Goal: Navigation & Orientation: Find specific page/section

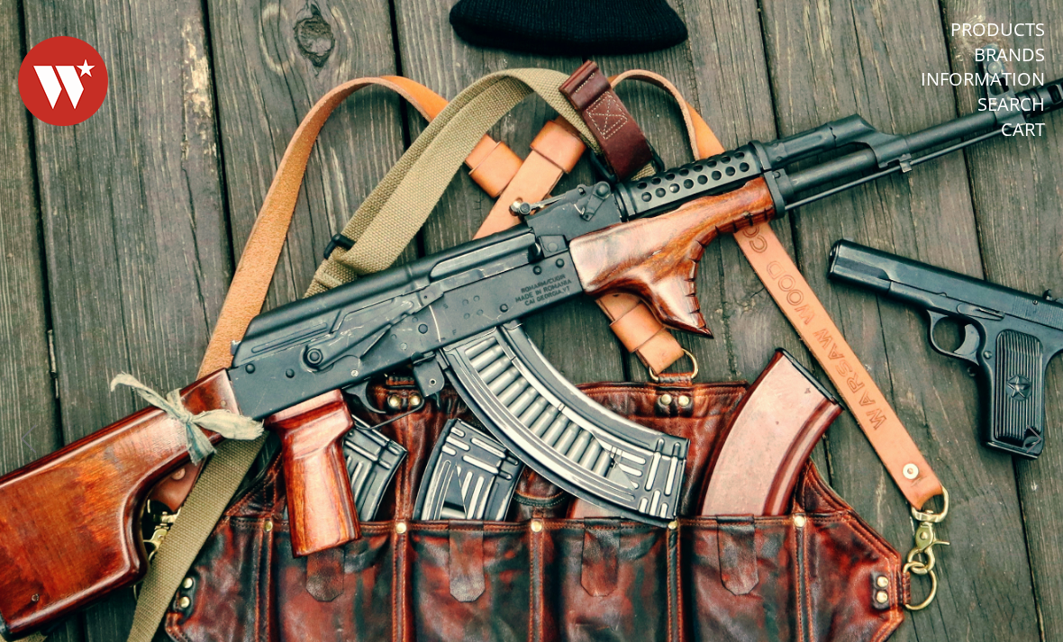
click at [1024, 28] on link "Products" at bounding box center [997, 29] width 95 height 23
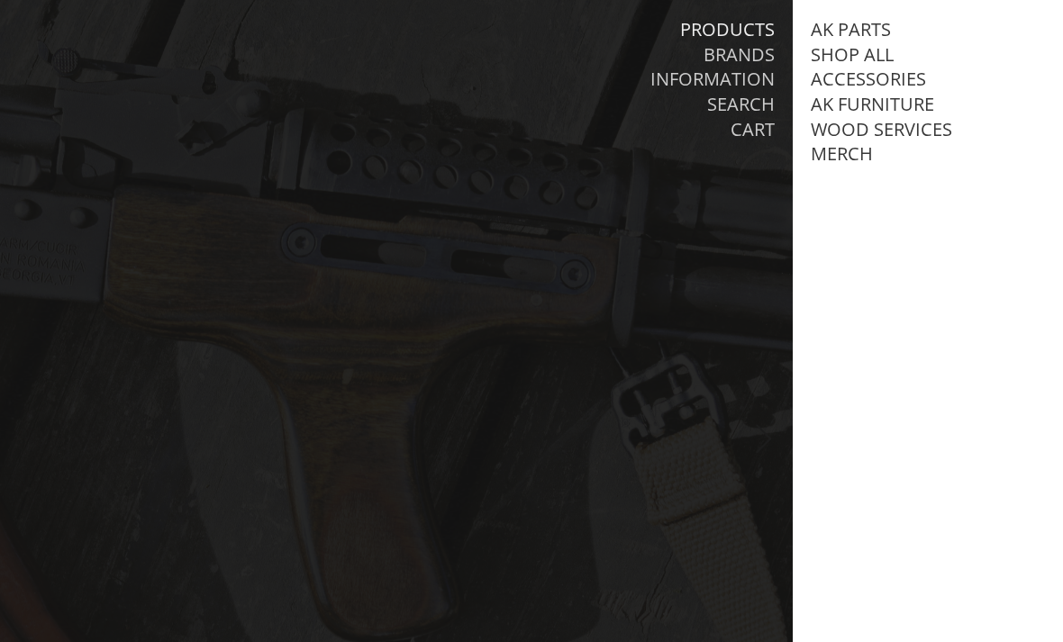
click at [899, 98] on link "AK Furniture" at bounding box center [871, 104] width 123 height 23
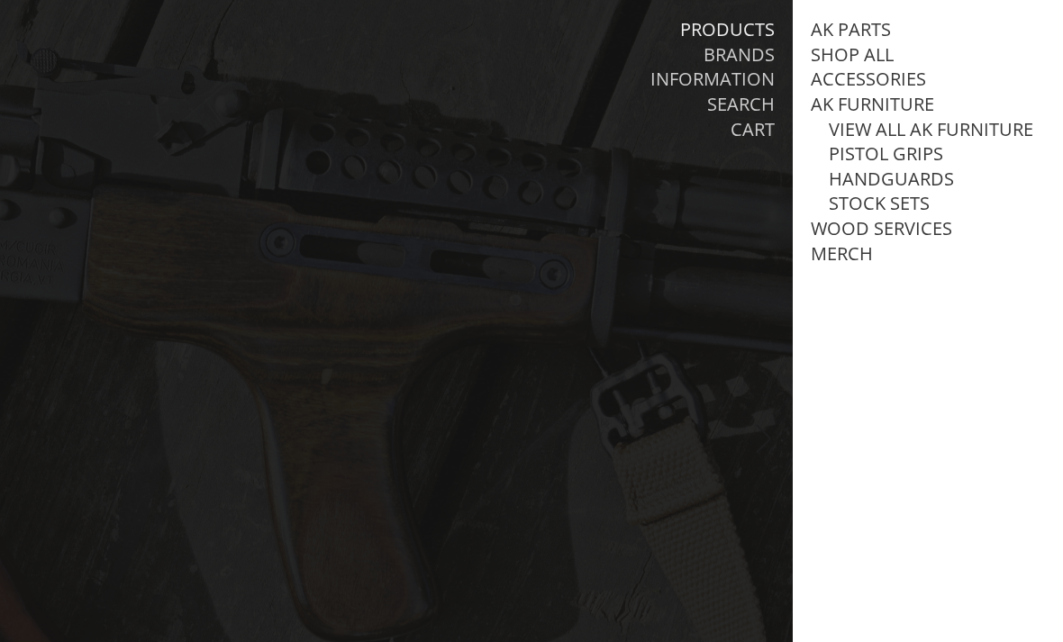
click at [925, 185] on link "Handguards" at bounding box center [890, 178] width 125 height 23
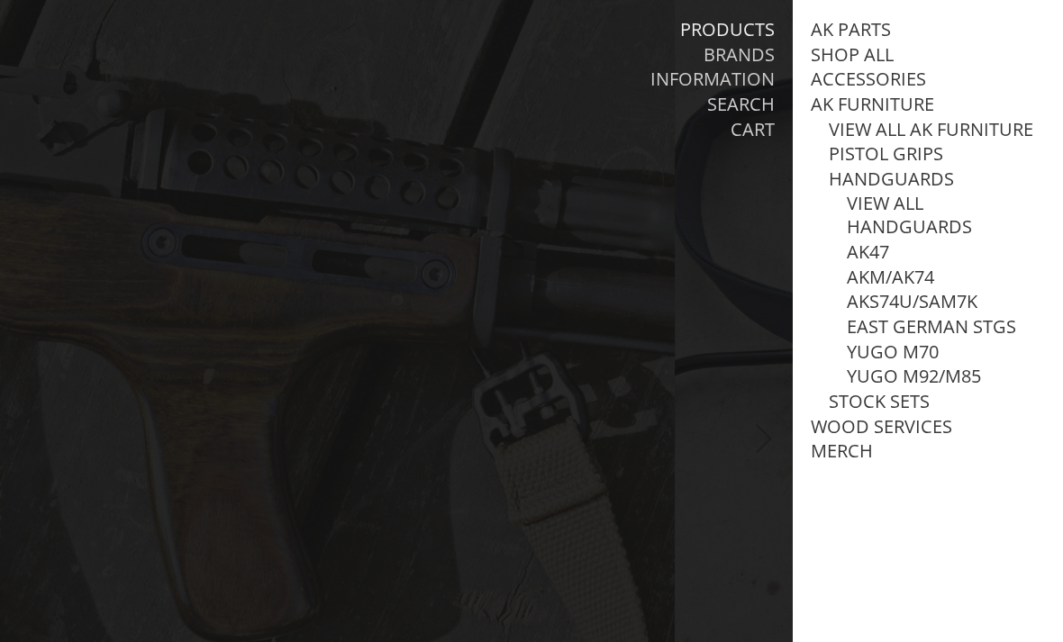
click at [882, 253] on link "AK47" at bounding box center [867, 251] width 42 height 23
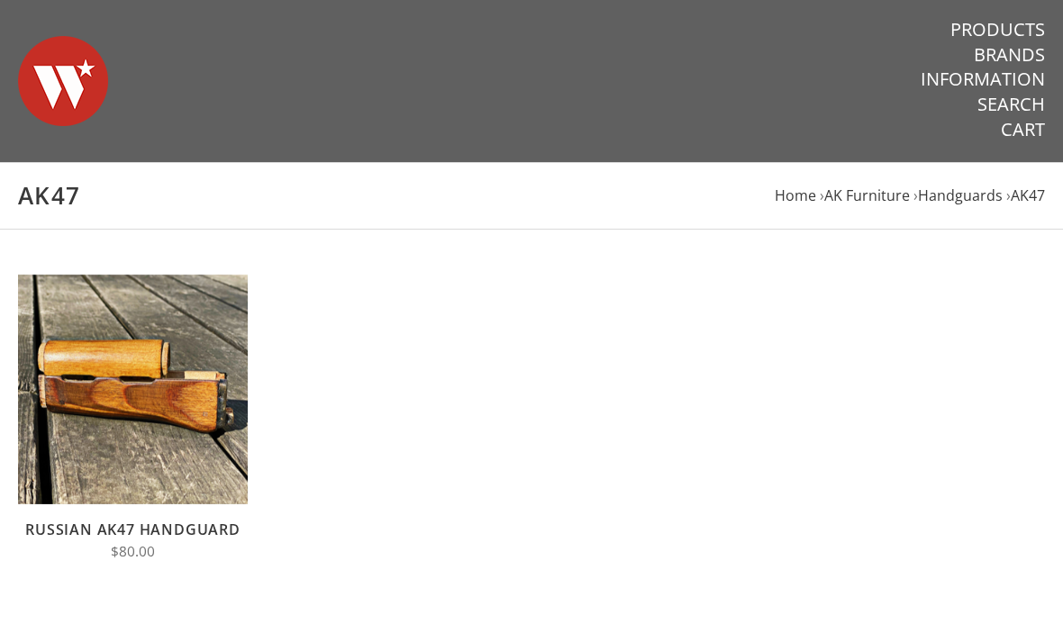
click at [881, 200] on span "AK Furniture" at bounding box center [867, 196] width 86 height 20
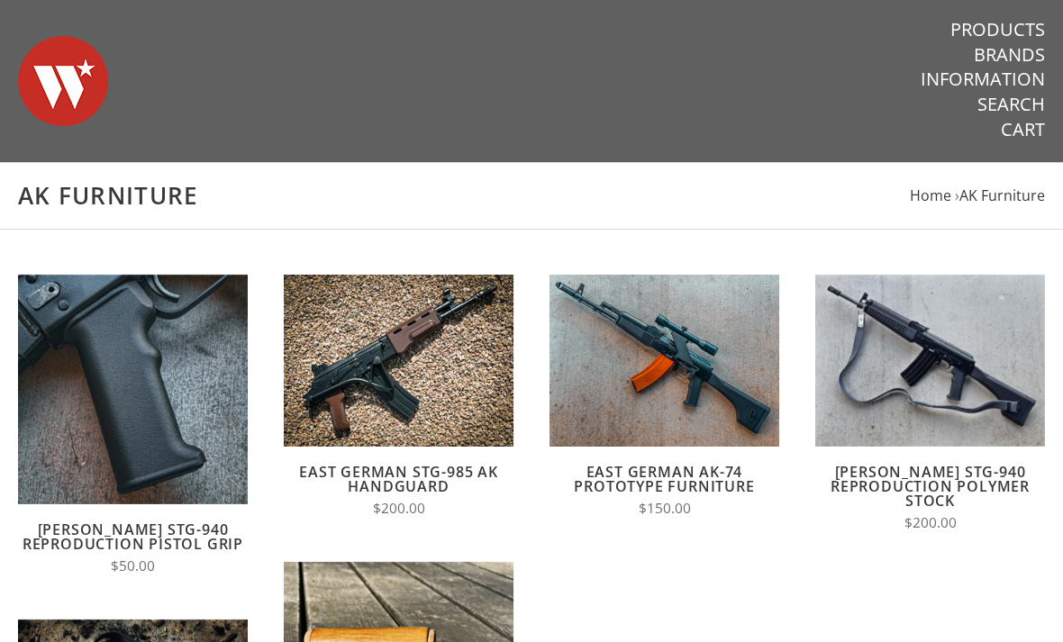
click at [1013, 33] on link "Products" at bounding box center [997, 29] width 95 height 23
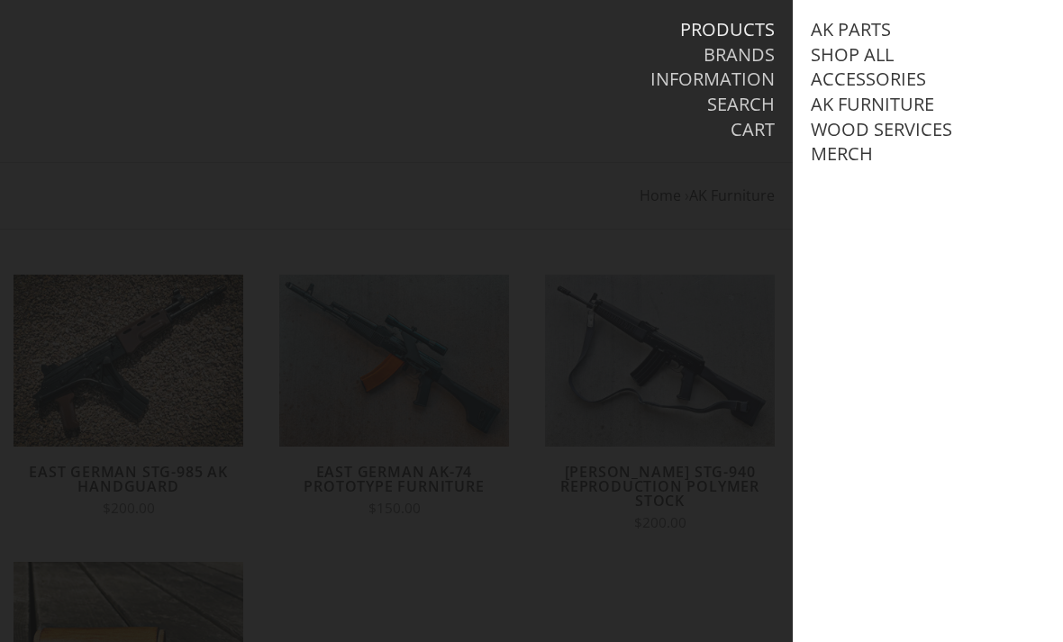
click at [873, 52] on link "Shop All" at bounding box center [851, 54] width 83 height 23
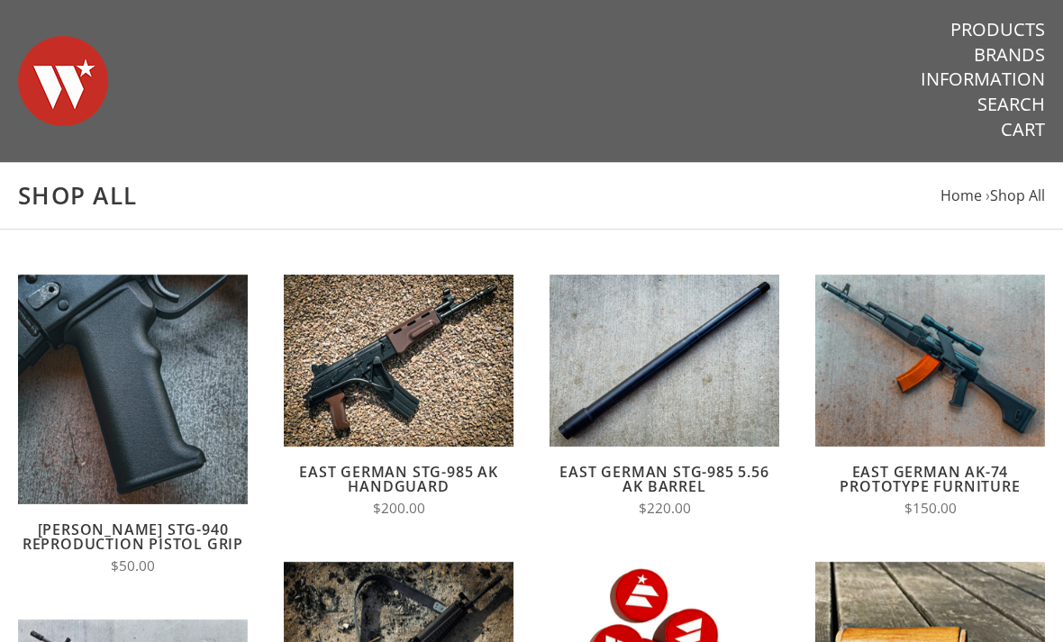
click at [68, 77] on img at bounding box center [63, 81] width 90 height 126
